Goal: Task Accomplishment & Management: Manage account settings

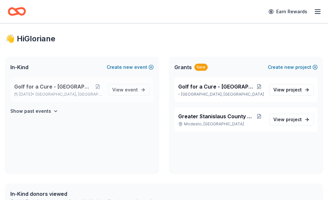
click at [69, 91] on span "Golf for a Cure - [GEOGRAPHIC_DATA]" at bounding box center [53, 87] width 78 height 8
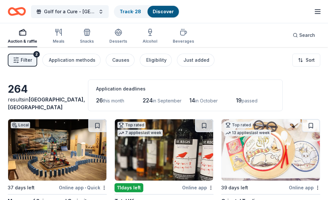
drag, startPoint x: 120, startPoint y: 71, endPoint x: 150, endPoint y: 77, distance: 30.0
click at [121, 72] on div "Filter 2 Application methods Causes Eligibility Just added Sort" at bounding box center [164, 60] width 328 height 26
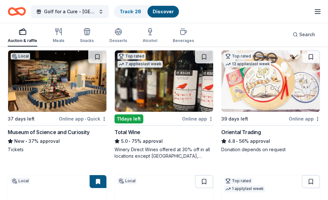
scroll to position [97, 0]
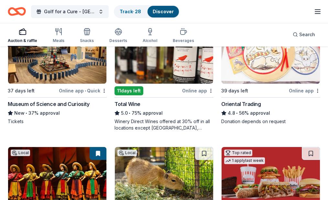
click at [134, 11] on link "Track · 28" at bounding box center [130, 12] width 21 height 6
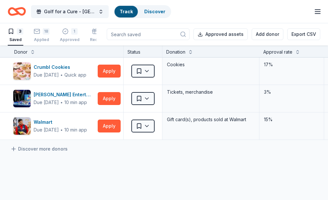
click at [133, 12] on link "Track" at bounding box center [126, 12] width 13 height 6
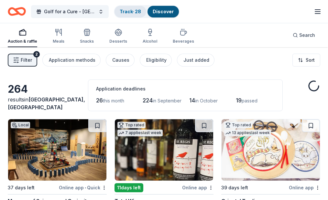
click at [132, 17] on div "Track · 28" at bounding box center [131, 12] width 32 height 12
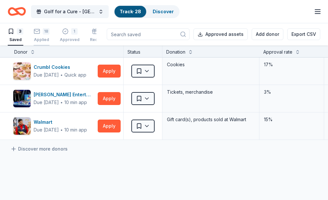
click at [39, 40] on div "Applied" at bounding box center [42, 39] width 16 height 5
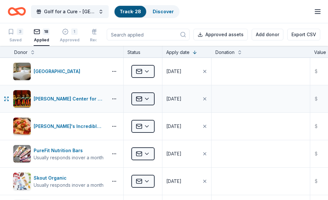
click at [150, 105] on html "Golf for a Cure - Greater Central Valley Track · 28 Discover Earn Rewards 3 Sav…" at bounding box center [164, 100] width 328 height 200
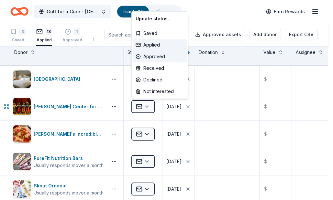
click at [152, 56] on div "Approved" at bounding box center [160, 57] width 54 height 12
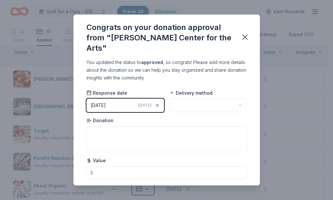
click at [120, 99] on button "08/14/2025 Today" at bounding box center [125, 106] width 78 height 14
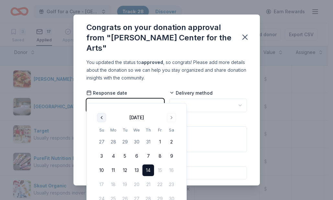
click at [100, 117] on button "Go to previous month" at bounding box center [101, 117] width 9 height 9
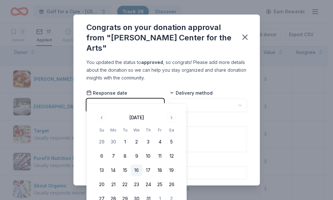
click at [137, 171] on button "16" at bounding box center [137, 171] width 12 height 12
click at [135, 172] on button "16" at bounding box center [137, 171] width 12 height 12
click at [199, 100] on body "Golf for a Cure - Greater Central Valley Track · 28 Discover Earn Rewards 3 Sav…" at bounding box center [164, 100] width 328 height 200
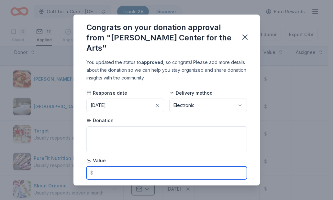
click at [105, 167] on input "text" at bounding box center [166, 173] width 161 height 13
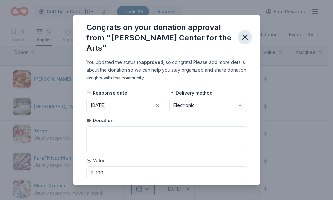
type input "100.00"
click at [246, 35] on icon "button" at bounding box center [245, 37] width 5 height 5
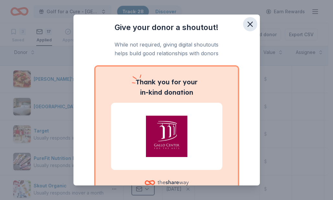
click at [246, 27] on icon "button" at bounding box center [250, 24] width 9 height 9
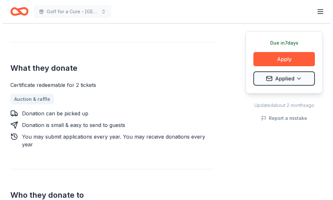
scroll to position [242, 0]
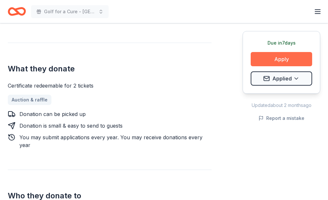
click at [272, 53] on button "Apply" at bounding box center [281, 59] width 61 height 14
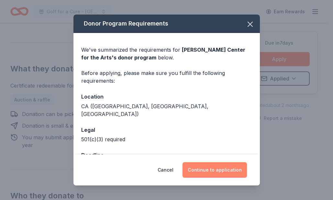
click at [206, 172] on button "Continue to application" at bounding box center [215, 170] width 64 height 16
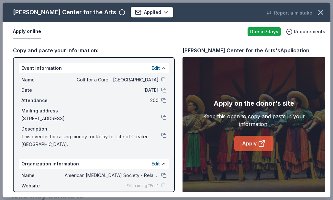
click at [257, 145] on link "Apply" at bounding box center [253, 144] width 39 height 16
